Goal: Task Accomplishment & Management: Check status

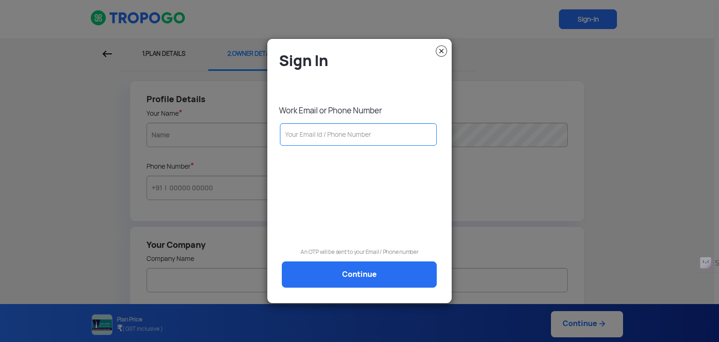
click at [325, 127] on input "text" at bounding box center [358, 134] width 157 height 22
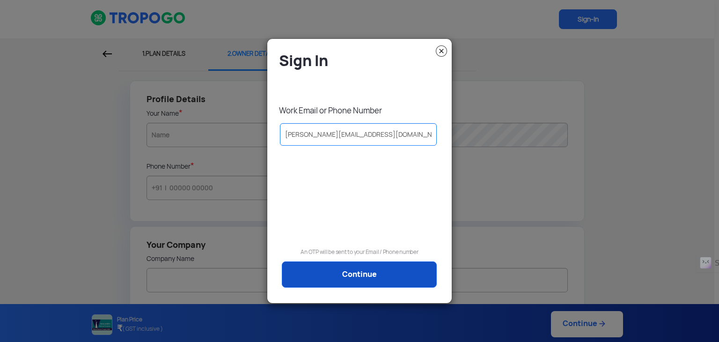
type input "[PERSON_NAME][EMAIL_ADDRESS][DOMAIN_NAME]"
click at [387, 273] on link "Continue" at bounding box center [359, 274] width 155 height 26
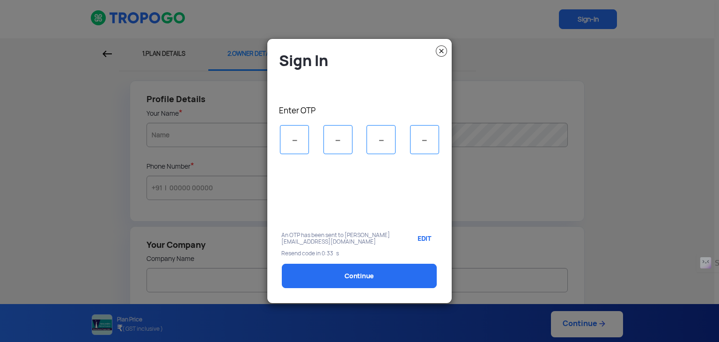
type input "1"
type input "7"
type input "8"
type input "1"
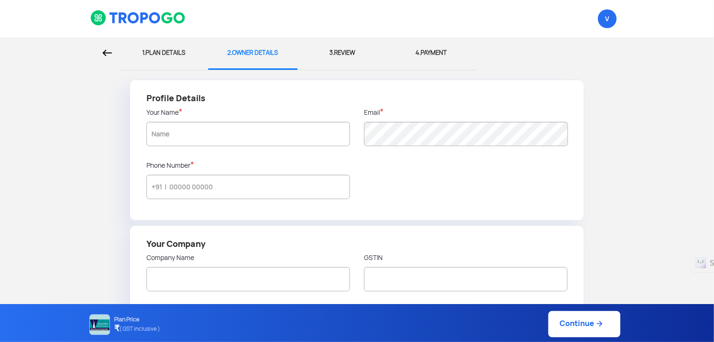
click at [169, 53] on div "1. PLAN DETAILS" at bounding box center [163, 52] width 75 height 31
select select "1000000"
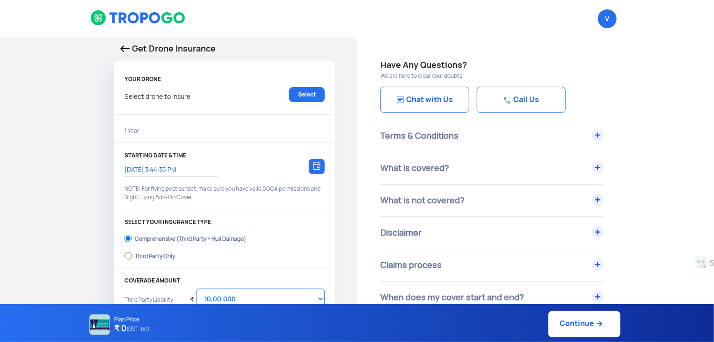
type input "11/8/2025, 3:54:00 PM"
click at [311, 96] on link "Select" at bounding box center [307, 94] width 36 height 15
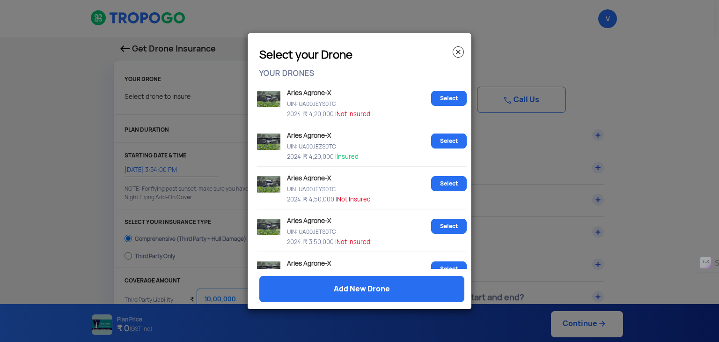
scroll to position [112, 0]
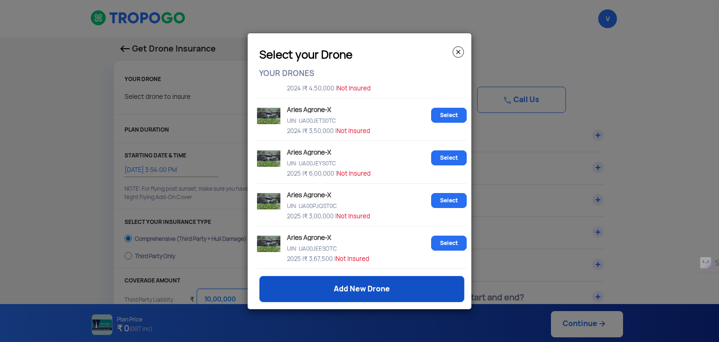
click at [305, 292] on link "Add New Drone" at bounding box center [361, 289] width 205 height 26
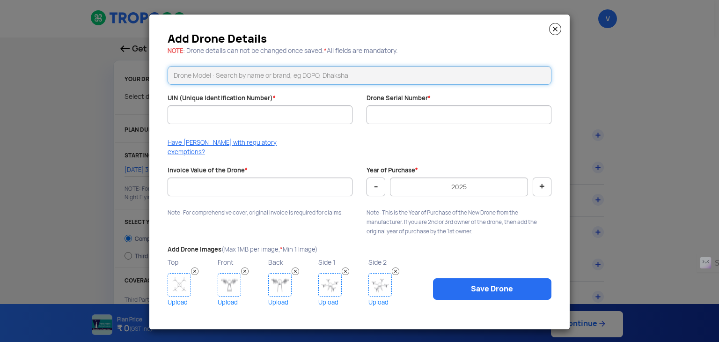
click at [250, 85] on input "text" at bounding box center [359, 75] width 384 height 19
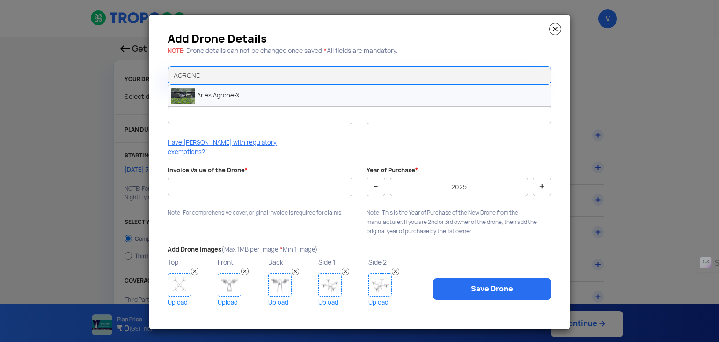
click at [249, 92] on li "Aries Agrone-X" at bounding box center [359, 95] width 383 height 21
type input "Aries Agrone-X"
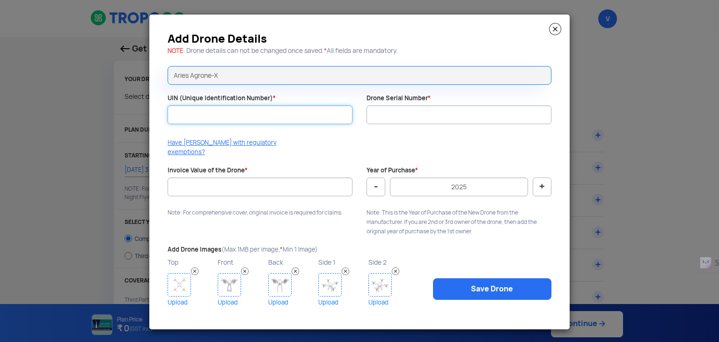
click at [225, 122] on input "UIN (Unique Identification Number) *" at bounding box center [259, 114] width 185 height 19
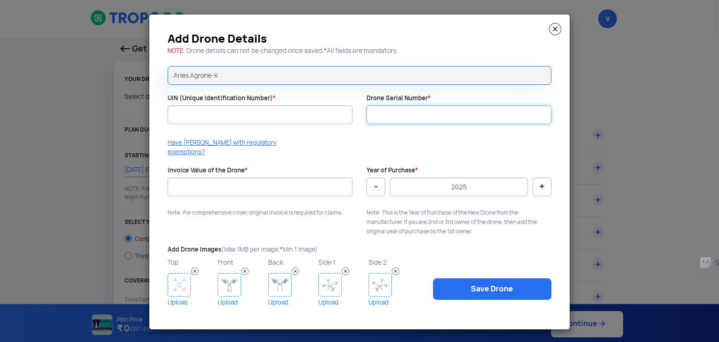
click at [407, 117] on input "Drone Serial Number *" at bounding box center [458, 114] width 185 height 19
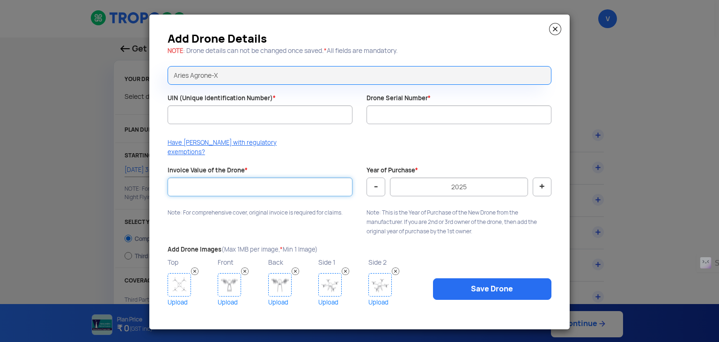
click at [236, 177] on input "Invoice Value of the Drone *" at bounding box center [259, 186] width 185 height 19
click at [554, 33] on img at bounding box center [555, 29] width 12 height 12
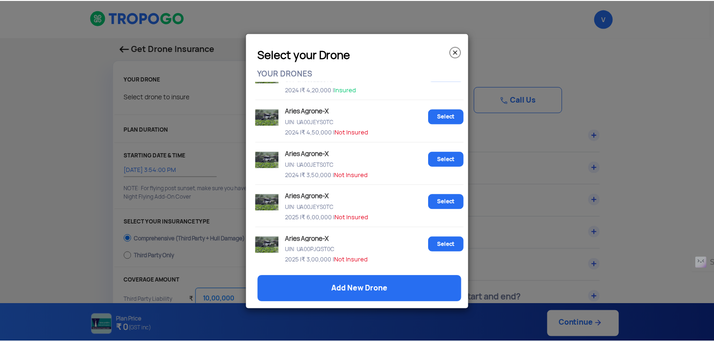
scroll to position [82, 0]
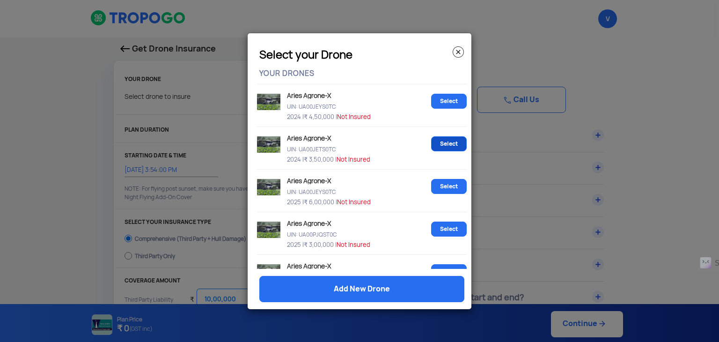
click at [437, 140] on link "Select" at bounding box center [449, 143] width 36 height 15
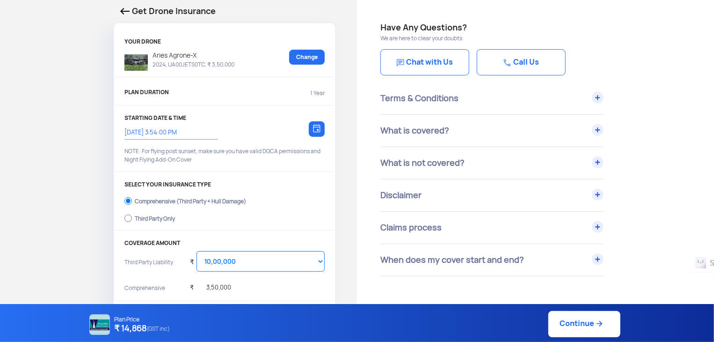
scroll to position [55, 0]
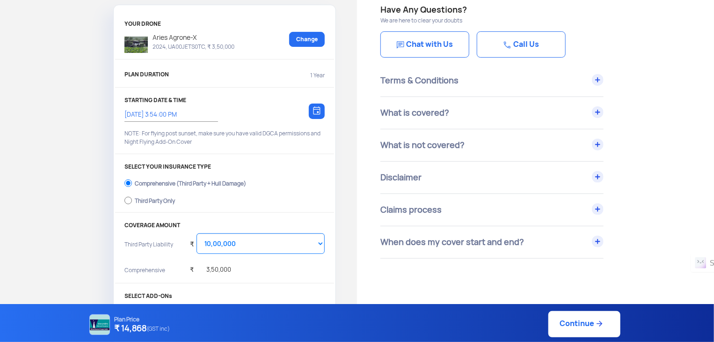
click at [323, 103] on div at bounding box center [317, 110] width 16 height 15
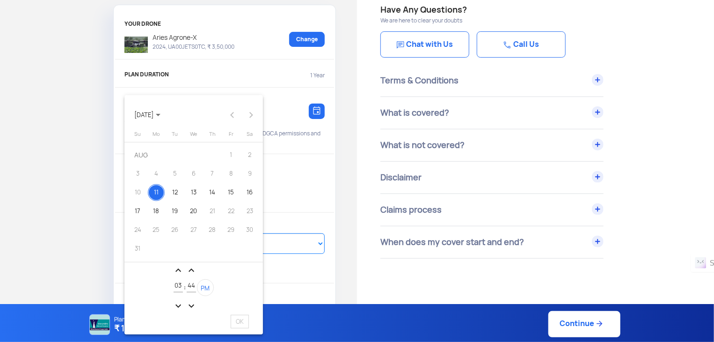
click at [175, 268] on mat-icon "expand_less" at bounding box center [178, 269] width 11 height 11
type input "04"
click at [250, 320] on button "OK" at bounding box center [240, 321] width 32 height 16
type input "11/8/2025, 4:44:35 PM"
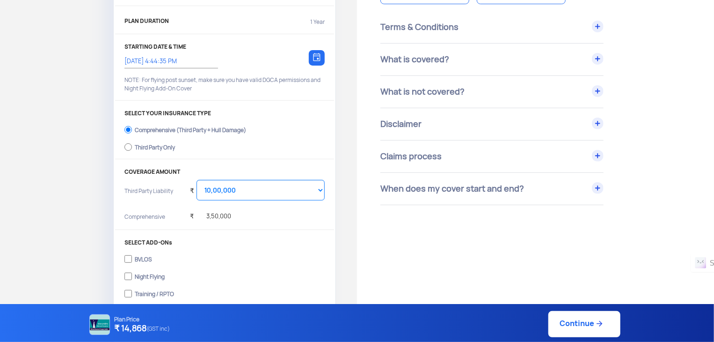
scroll to position [109, 0]
click at [126, 145] on input "Third Party Only" at bounding box center [127, 145] width 7 height 13
radio input "true"
select select "2000000"
click at [131, 131] on input "Comprehensive (Third Party + Hull Damage)" at bounding box center [127, 128] width 7 height 13
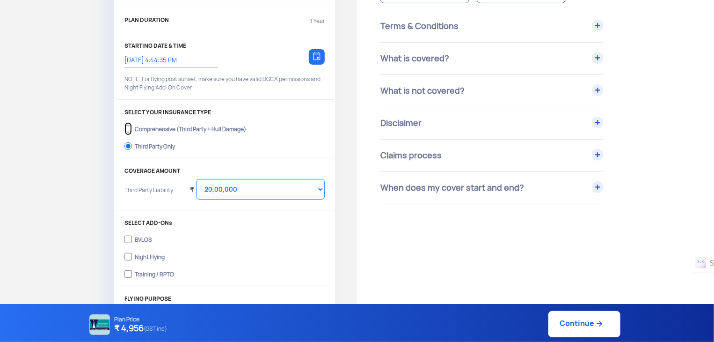
radio input "true"
click at [243, 188] on select "Select Amount 10,00,000 15,00,000 20,00,000 25,00,000 30,00,000" at bounding box center [261, 189] width 128 height 21
select select "1000000"
click at [197, 179] on select "Select Amount 10,00,000 15,00,000 20,00,000 25,00,000 30,00,000" at bounding box center [261, 189] width 128 height 21
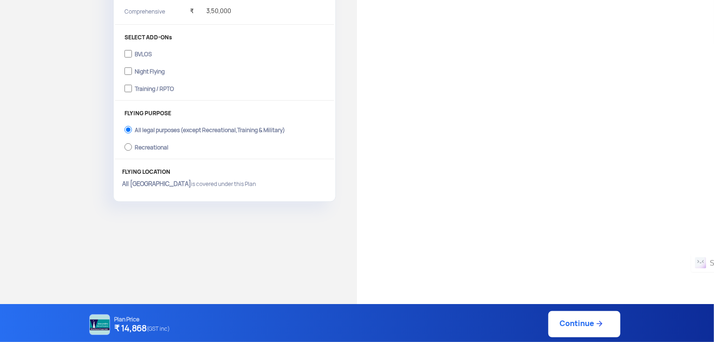
scroll to position [259, 0]
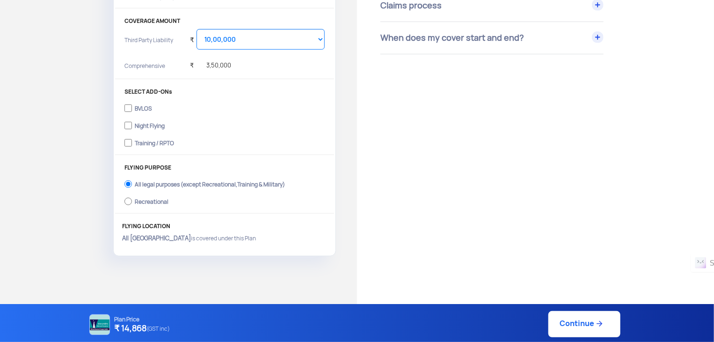
click at [571, 320] on link "Continue" at bounding box center [584, 324] width 72 height 26
type input "11/8/2025, 4:44:00 PM"
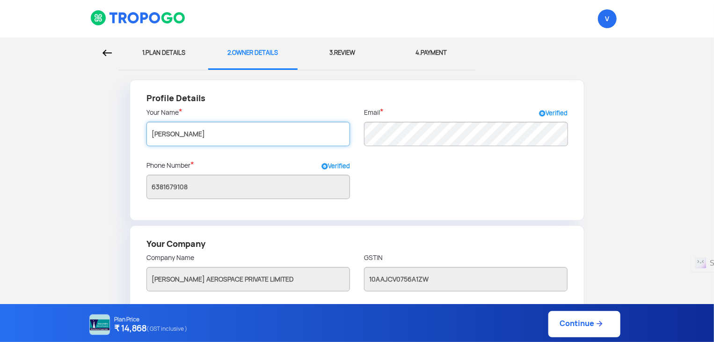
click at [229, 126] on input "Vamsi" at bounding box center [248, 134] width 204 height 24
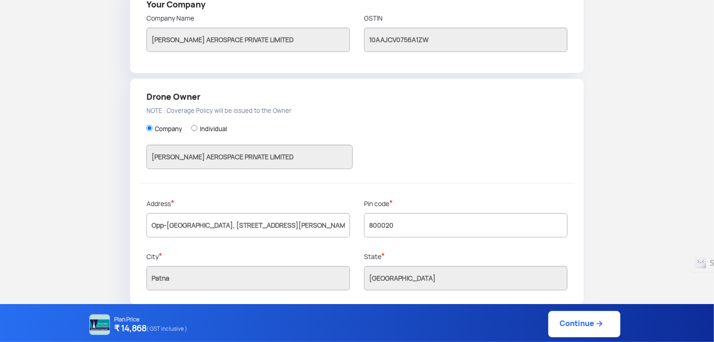
scroll to position [244, 0]
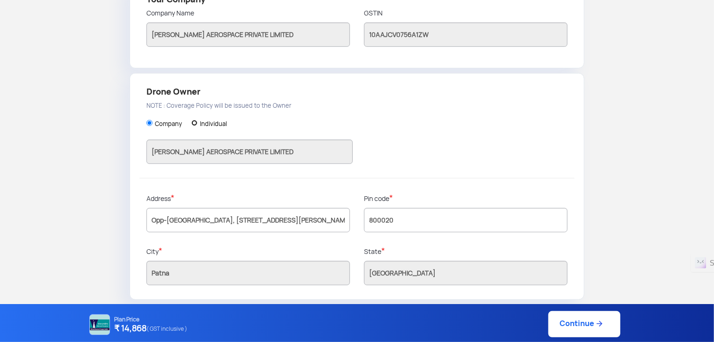
click at [196, 124] on input "Individual" at bounding box center [194, 123] width 6 height 6
radio input "true"
type input "Vamsi"
click at [149, 120] on input "Company" at bounding box center [149, 123] width 6 height 6
radio input "true"
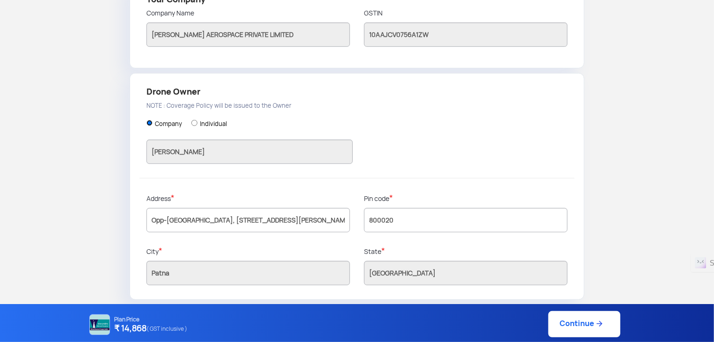
type input "VED PRABHA AEROSPACE PRIVATE LIMITED"
click at [582, 320] on link "Continue" at bounding box center [584, 324] width 72 height 26
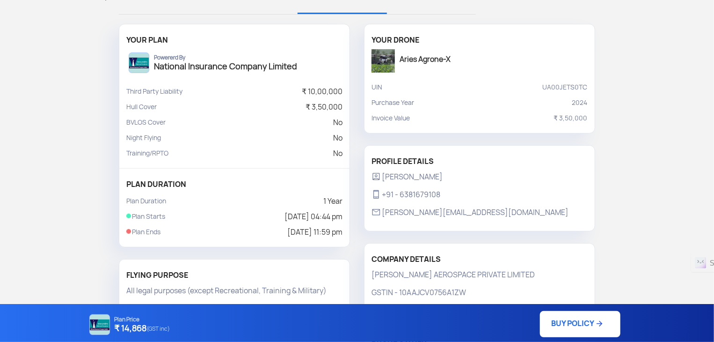
scroll to position [96, 0]
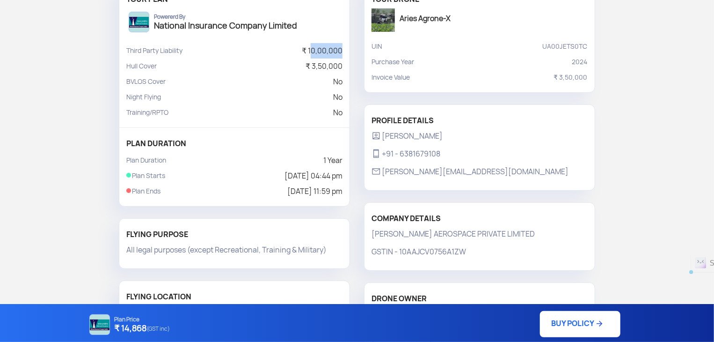
drag, startPoint x: 313, startPoint y: 46, endPoint x: 347, endPoint y: 48, distance: 33.7
click at [347, 48] on div "Third Party Liability ₹ 10,00,000 Hull Cover ₹ 3,50,000 BVLOS Cover No Night Fl…" at bounding box center [234, 85] width 230 height 85
click at [311, 65] on p "₹ 3,50,000" at bounding box center [324, 65] width 37 height 15
drag, startPoint x: 311, startPoint y: 65, endPoint x: 353, endPoint y: 63, distance: 42.6
click at [353, 63] on div "YOUR PLAN Powererd By National Insurance Company Limited Third Party Liability …" at bounding box center [234, 162] width 245 height 359
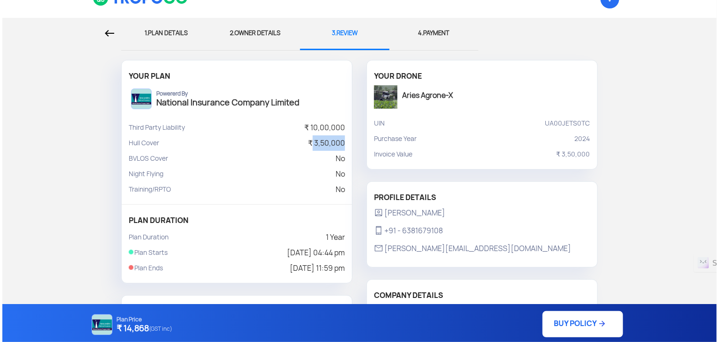
scroll to position [0, 0]
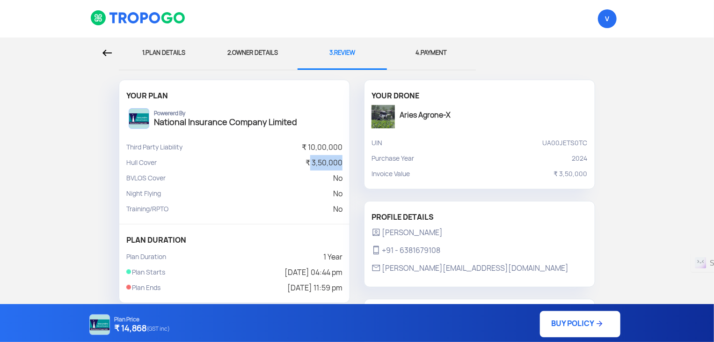
click at [598, 320] on img at bounding box center [599, 323] width 9 height 9
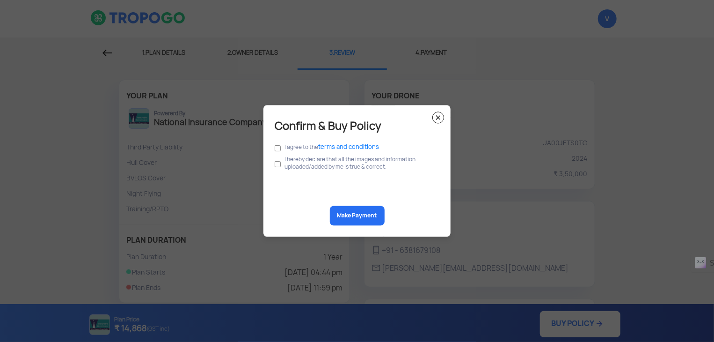
click at [442, 118] on img at bounding box center [438, 118] width 12 height 12
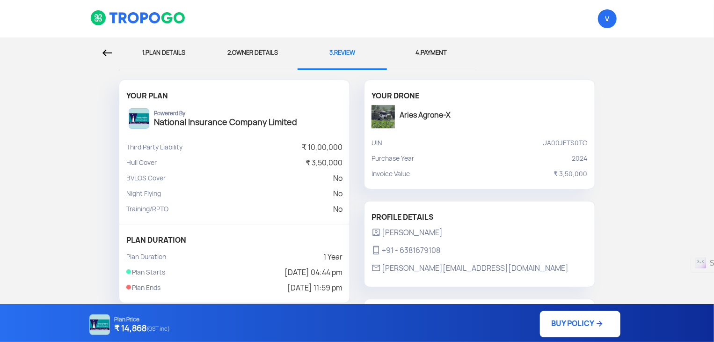
click at [158, 57] on div "1. PLAN DETAILS" at bounding box center [163, 52] width 75 height 31
select select "1000000"
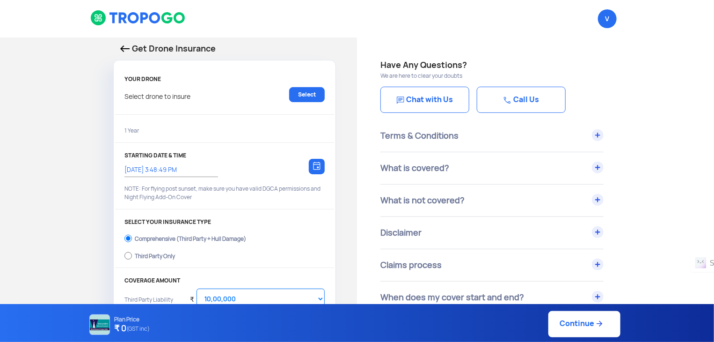
type input "11/8/2025, 4:44:00 PM"
click at [305, 99] on link "Change" at bounding box center [307, 94] width 36 height 15
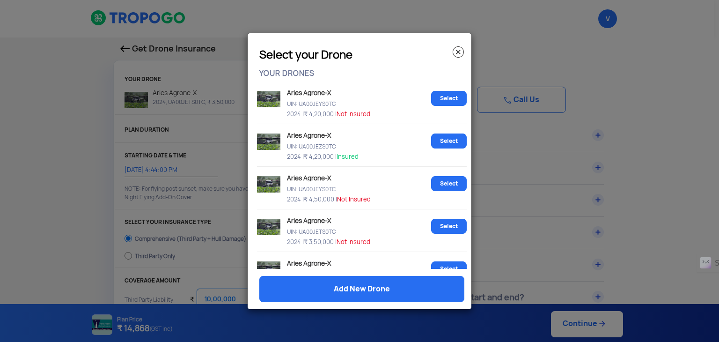
click at [455, 51] on img at bounding box center [457, 51] width 11 height 11
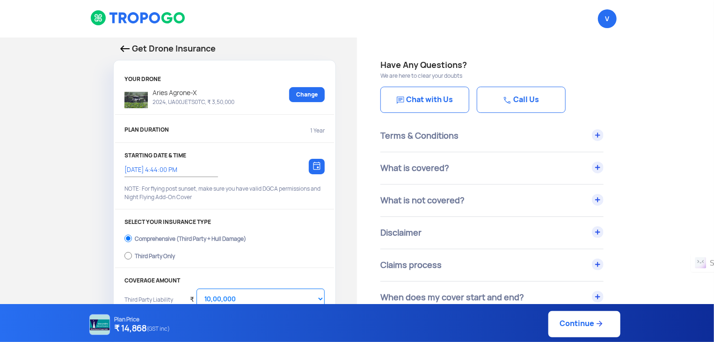
click at [150, 45] on p "Get Drone Insurance" at bounding box center [224, 48] width 209 height 13
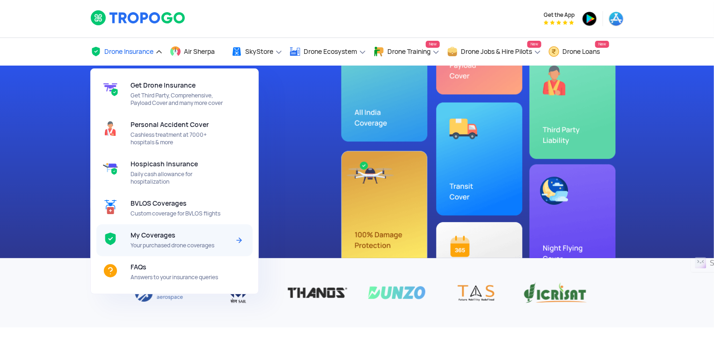
click at [156, 244] on span "Your purchased drone coverages" at bounding box center [180, 244] width 99 height 7
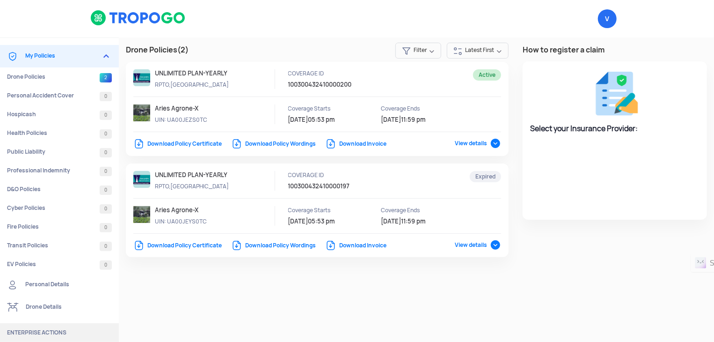
select select "National Insurance"
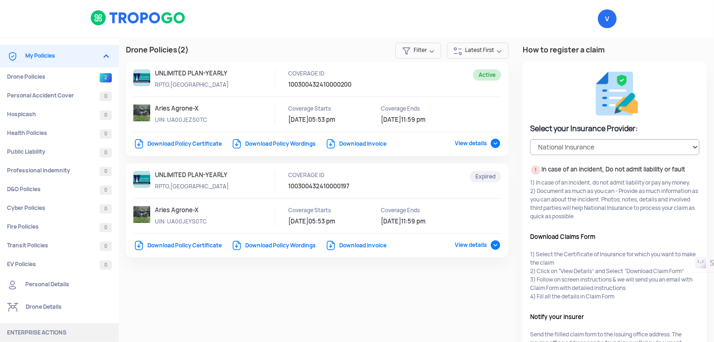
click at [151, 15] on img at bounding box center [138, 18] width 96 height 16
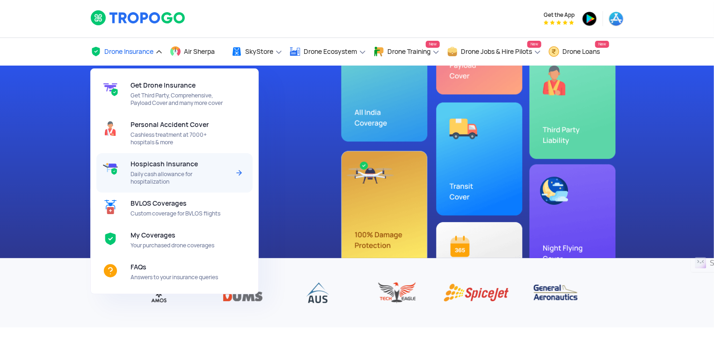
scroll to position [44, 0]
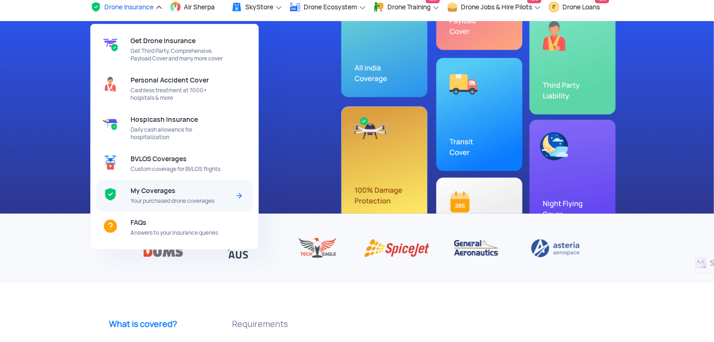
click at [196, 197] on div "My Coverages Your purchased drone coverages" at bounding box center [182, 196] width 102 height 32
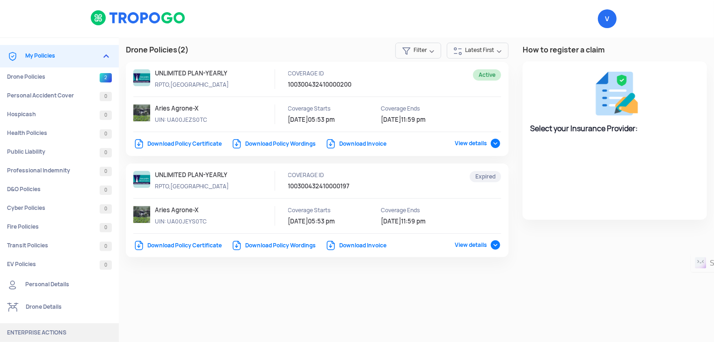
select select "National Insurance"
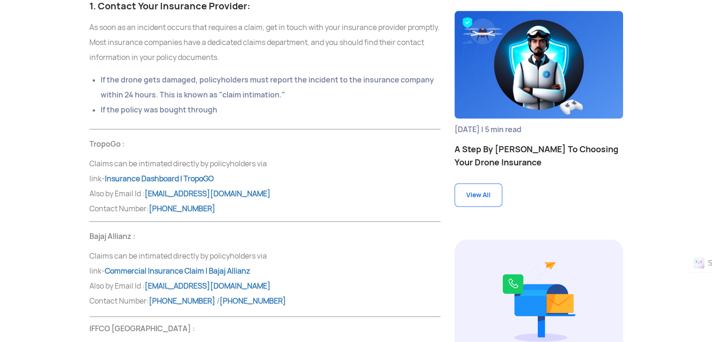
scroll to position [1196, 0]
